Goal: Information Seeking & Learning: Understand process/instructions

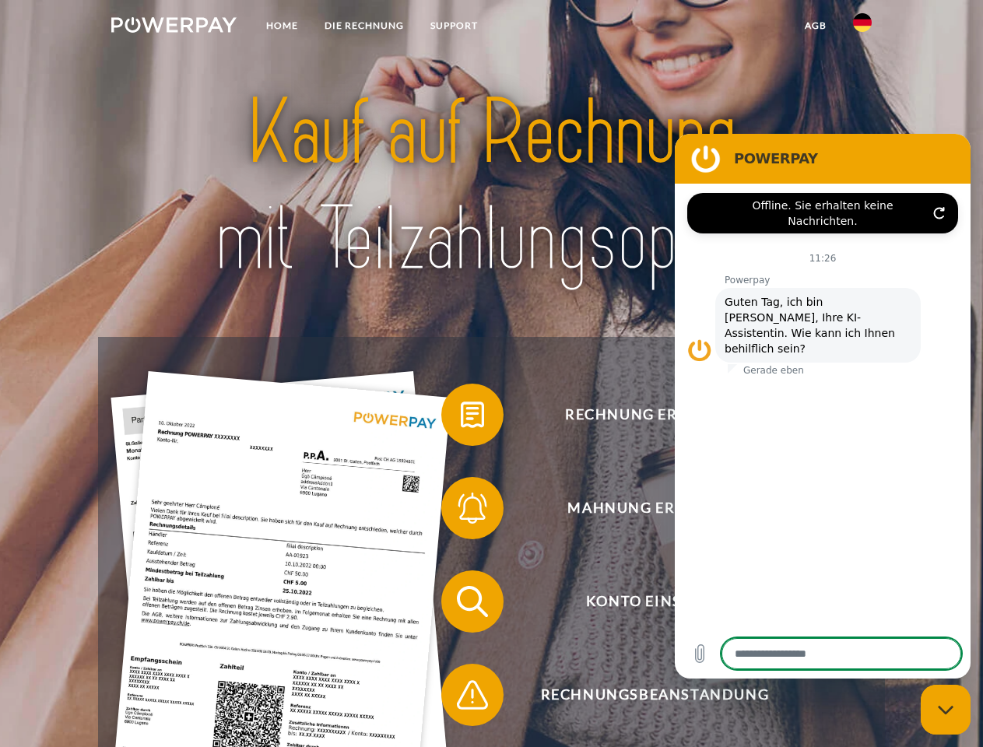
click at [174, 27] on img at bounding box center [173, 25] width 125 height 16
click at [862, 27] on img at bounding box center [862, 22] width 19 height 19
type textarea "*"
click at [815, 26] on link "agb" at bounding box center [815, 26] width 48 height 28
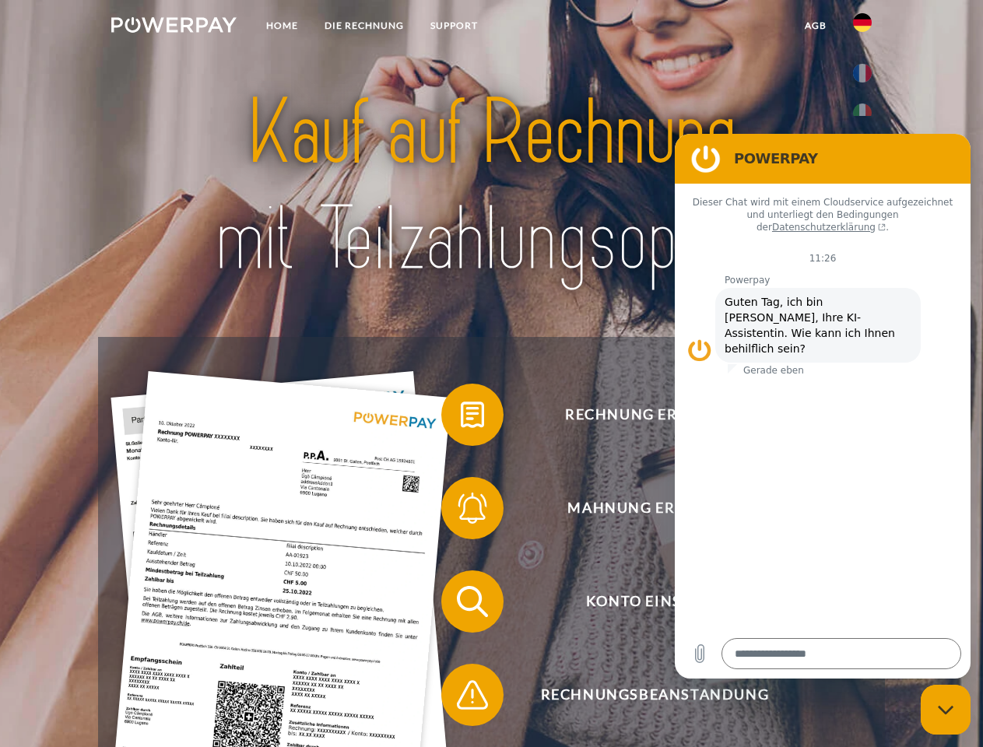
click at [461, 418] on span at bounding box center [449, 415] width 78 height 78
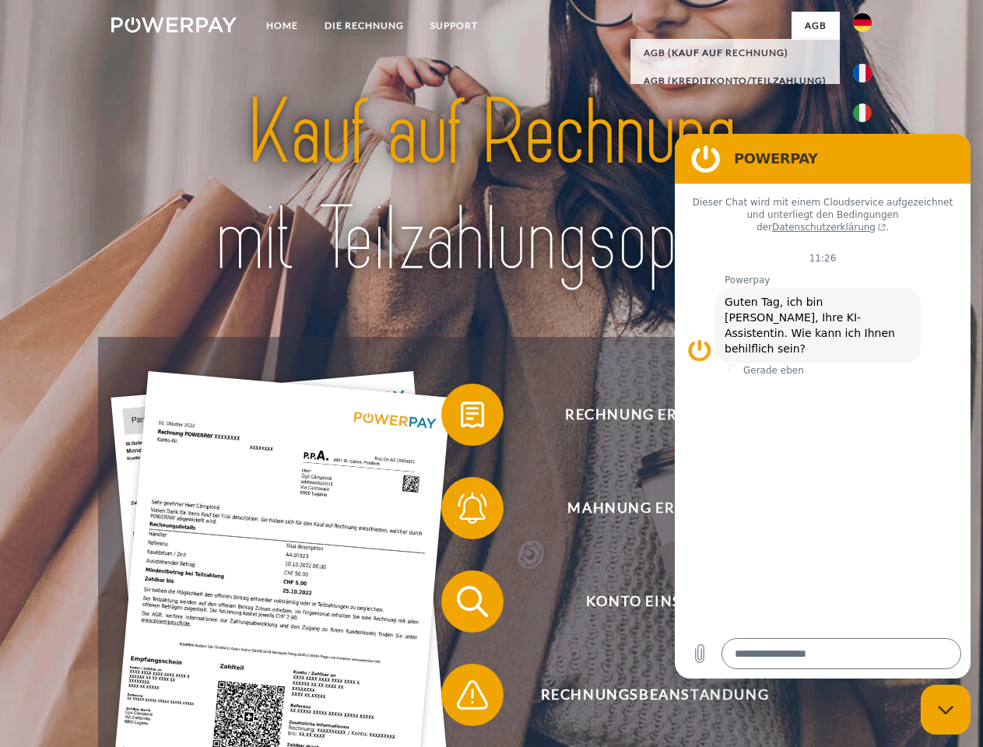
click at [461, 511] on span at bounding box center [449, 508] width 78 height 78
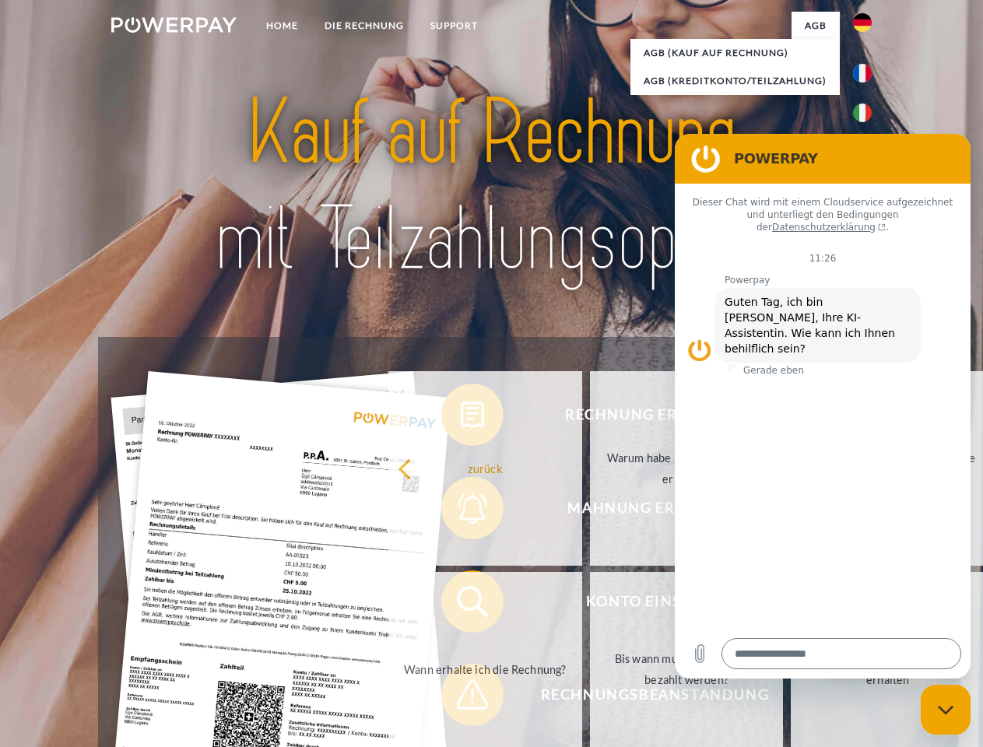
click at [590, 605] on link "Bis wann muss die Rechnung bezahlt werden?" at bounding box center [687, 669] width 194 height 195
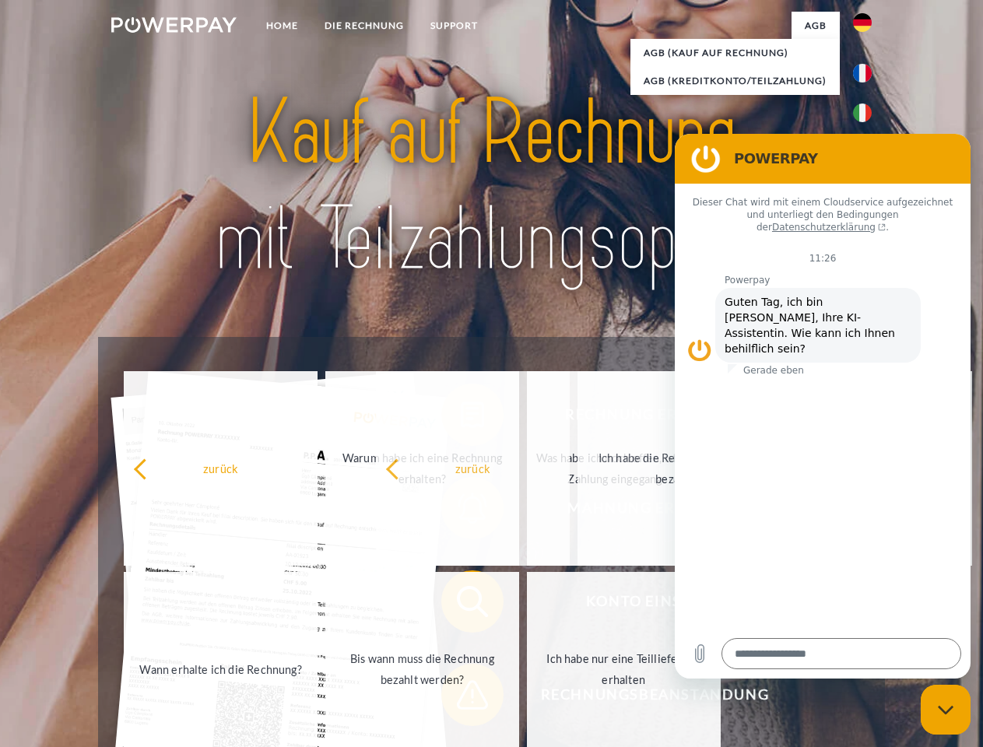
click at [461, 698] on span at bounding box center [449, 695] width 78 height 78
